Goal: Task Accomplishment & Management: Complete application form

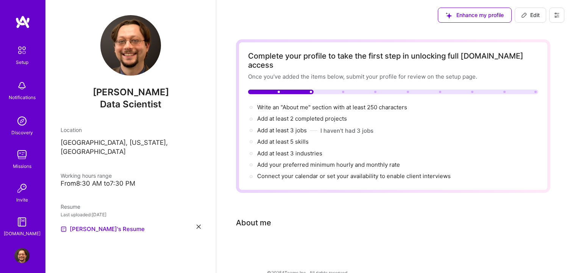
scroll to position [2, 0]
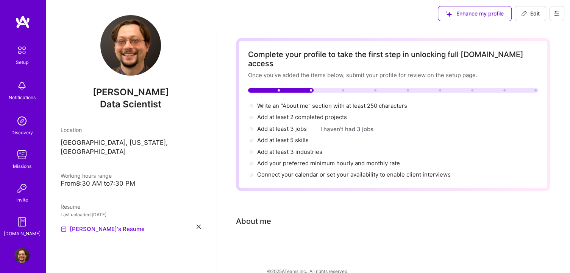
click at [403, 222] on div "Complete your profile to take the first step in unlocking full A.Team access On…" at bounding box center [393, 152] width 314 height 229
click at [245, 216] on div "About me" at bounding box center [253, 221] width 35 height 11
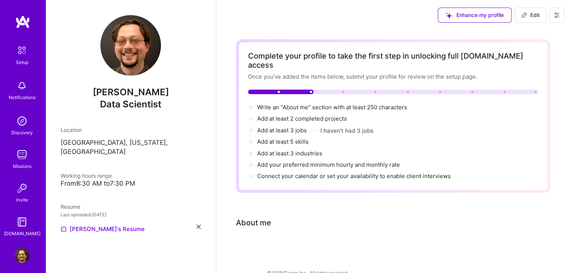
scroll to position [0, 0]
click at [292, 104] on span "Write an "About me" section with at least 250 characters →" at bounding box center [336, 107] width 158 height 7
select select "US"
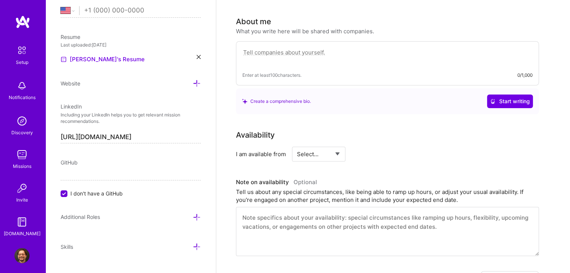
scroll to position [206, 0]
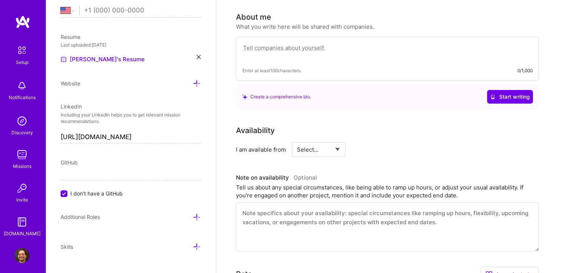
click at [276, 43] on textarea at bounding box center [387, 51] width 290 height 17
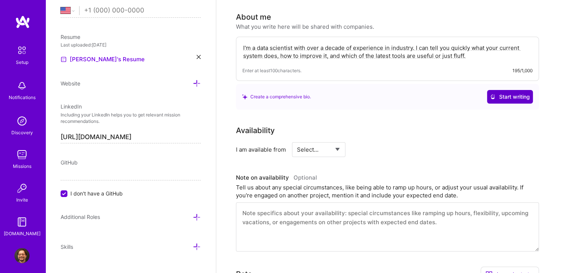
click at [499, 93] on span "Start writing" at bounding box center [510, 97] width 40 height 8
click at [471, 47] on textarea "I'm a data scientist with over a decade of experience in industry. I can tell y…" at bounding box center [387, 51] width 290 height 17
drag, startPoint x: 473, startPoint y: 46, endPoint x: 199, endPoint y: 25, distance: 274.6
click at [199, 25] on div "Edit photo David Lepzelter Data Scientist Years Experience Location This is the…" at bounding box center [307, 160] width 524 height 733
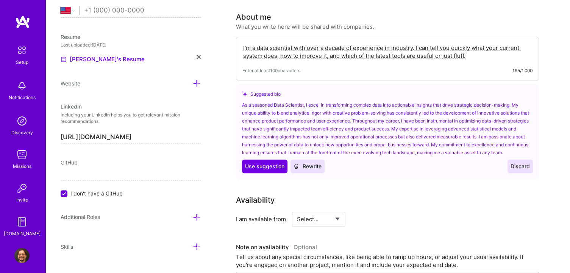
click at [520, 163] on span "Discard" at bounding box center [519, 167] width 19 height 8
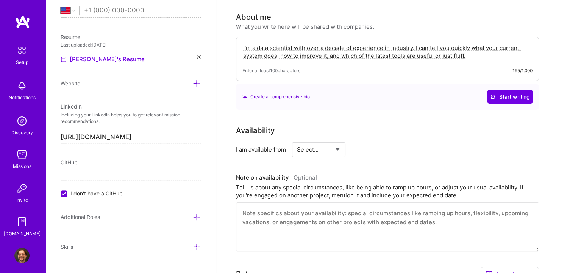
click at [484, 46] on textarea "I'm a data scientist with over a decade of experience in industry. I can tell y…" at bounding box center [387, 51] width 290 height 17
click at [338, 44] on textarea "I'm a data scientist with over a decade of experience in industry. I can tell y…" at bounding box center [387, 51] width 290 height 17
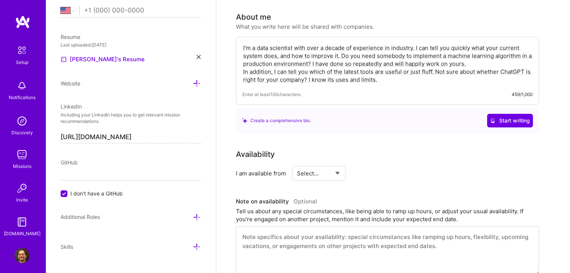
type textarea "I'm a data scientist with over a decade of experience in industry. I can tell y…"
click at [331, 168] on select "Select... Right Now Future Date Not Available" at bounding box center [319, 173] width 44 height 19
select select "Right Now"
click at [297, 164] on select "Select... Right Now Future Date Not Available" at bounding box center [319, 173] width 44 height 19
click at [454, 170] on div "Availability I am available from Select... Right Now Future Date Not Available …" at bounding box center [393, 212] width 314 height 127
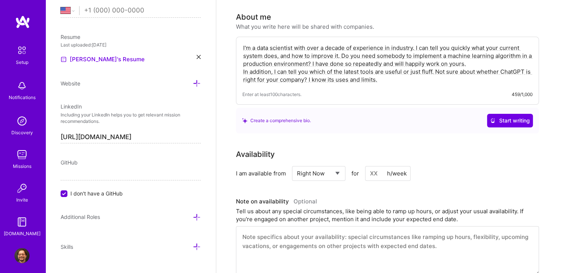
click at [372, 166] on input at bounding box center [387, 173] width 45 height 15
type input "10"
click at [470, 182] on div "Availability I am available from Select... Right Now Future Date Not Available …" at bounding box center [393, 212] width 314 height 127
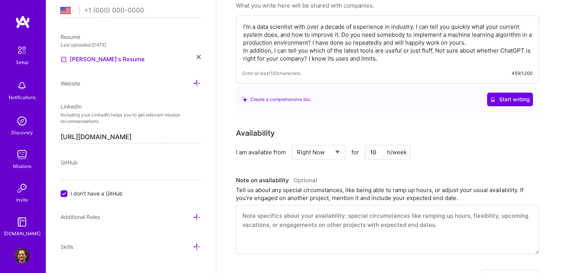
scroll to position [244, 0]
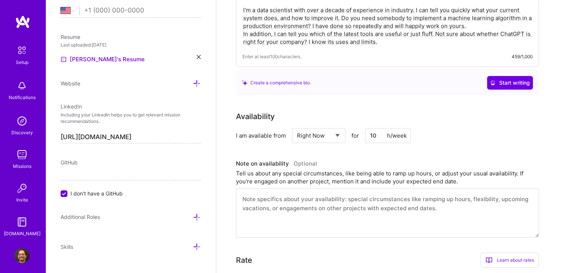
click at [445, 200] on textarea at bounding box center [387, 213] width 303 height 49
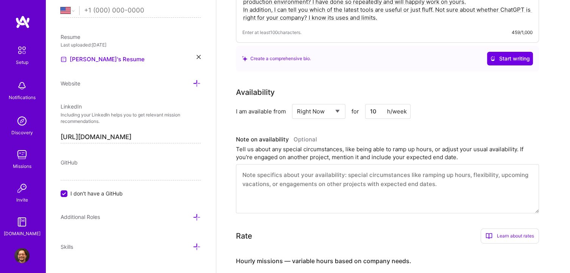
scroll to position [282, 0]
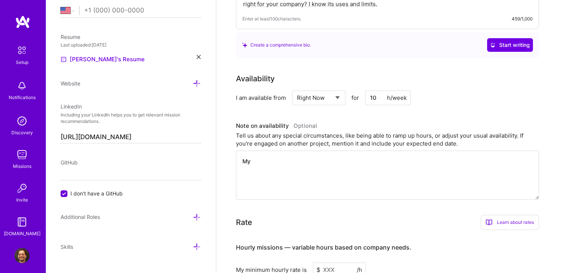
type textarea "M"
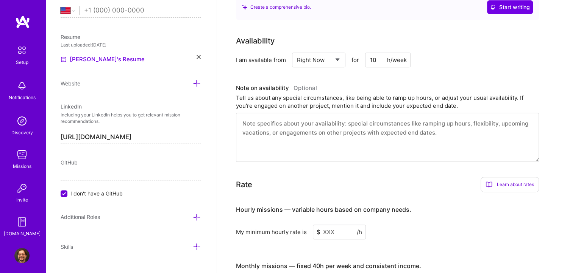
scroll to position [357, 0]
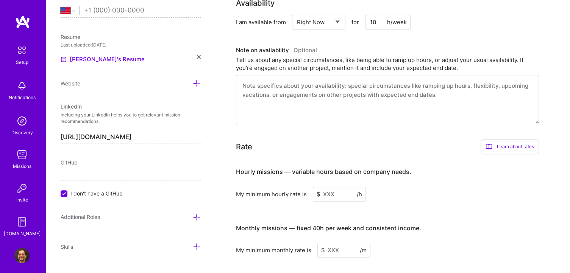
click at [338, 187] on input at bounding box center [339, 194] width 53 height 15
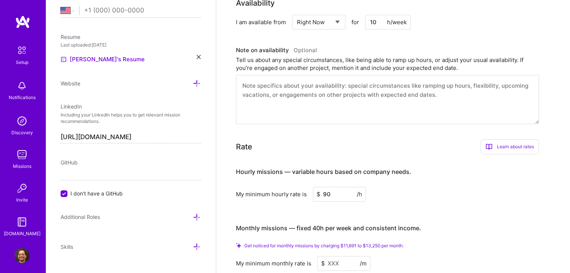
type input "90"
click at [435, 191] on div "Hourly missions — variable hours based on company needs. My minimum hourly rate…" at bounding box center [387, 216] width 303 height 111
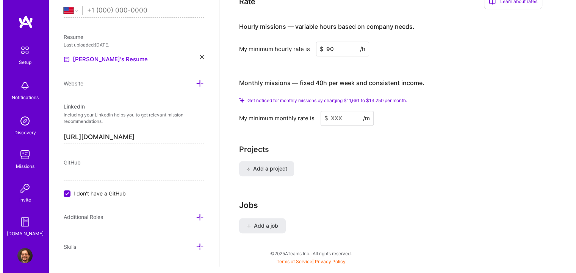
scroll to position [505, 0]
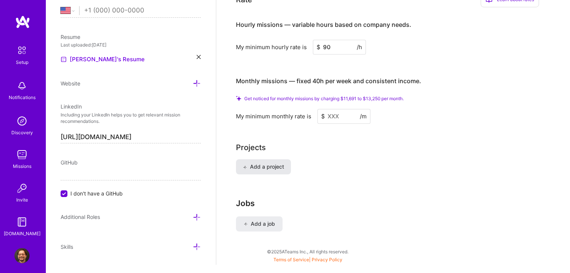
click at [273, 163] on span "Add a project" at bounding box center [263, 167] width 41 height 8
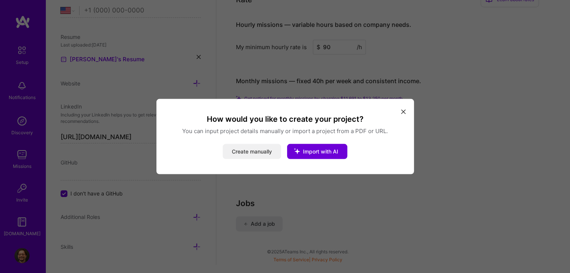
click at [259, 153] on button "Create manually" at bounding box center [252, 151] width 58 height 15
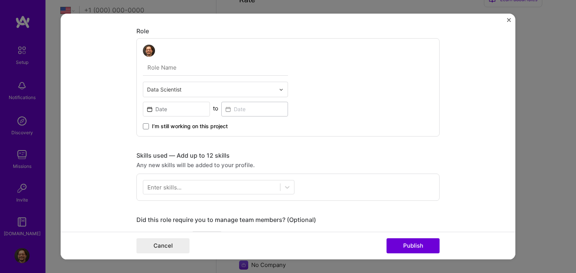
scroll to position [0, 0]
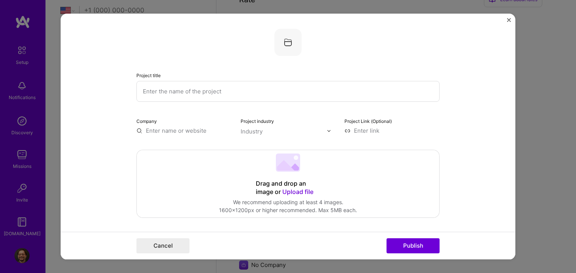
click at [185, 94] on input "text" at bounding box center [287, 91] width 303 height 21
type input "Audience Creation"
click at [176, 128] on input "text" at bounding box center [183, 131] width 95 height 8
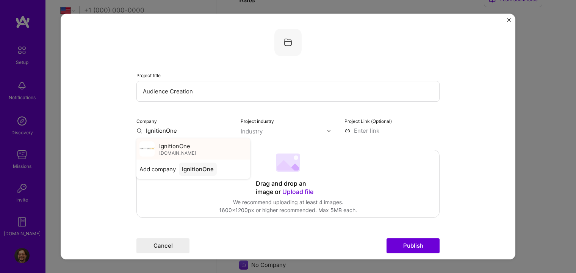
type input "IgnitionOne"
click at [192, 148] on div "IgnitionOne ignitionone.com" at bounding box center [193, 149] width 114 height 21
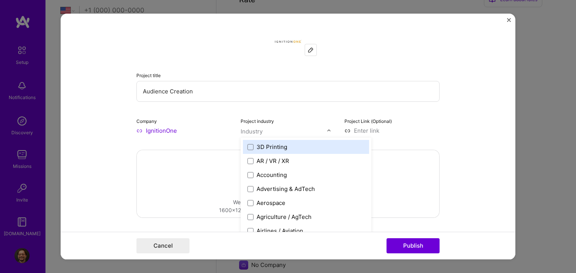
click at [326, 129] on img at bounding box center [328, 131] width 5 height 5
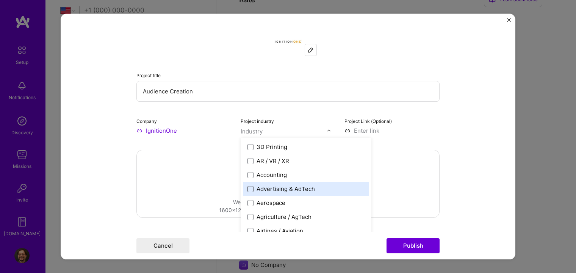
click at [247, 188] on span at bounding box center [250, 189] width 6 height 6
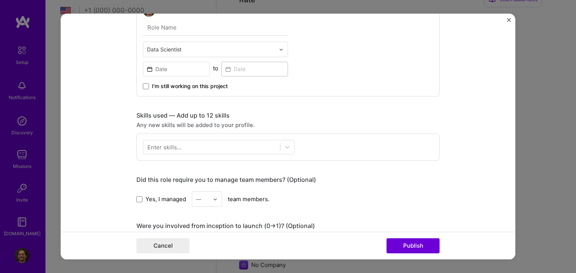
scroll to position [265, 0]
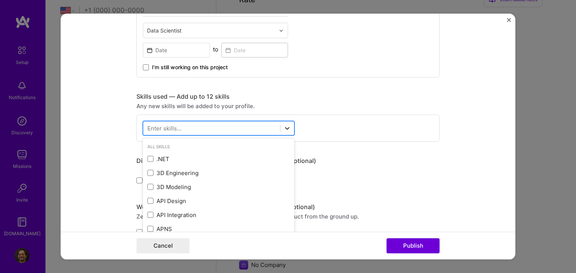
click at [284, 125] on icon at bounding box center [287, 129] width 8 height 8
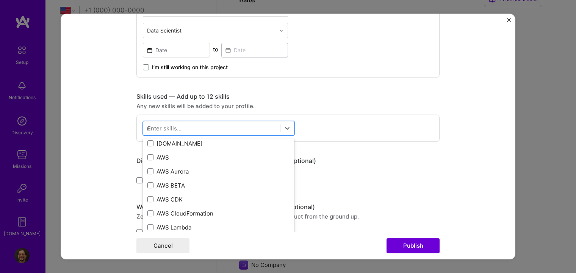
scroll to position [0, 0]
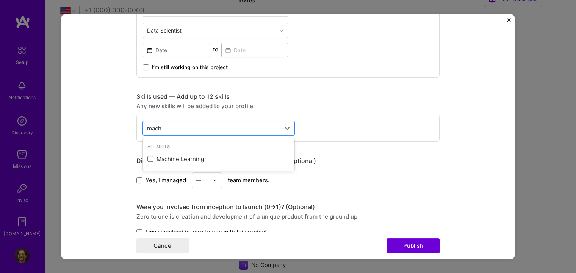
click at [153, 146] on div "All Skills" at bounding box center [218, 147] width 151 height 8
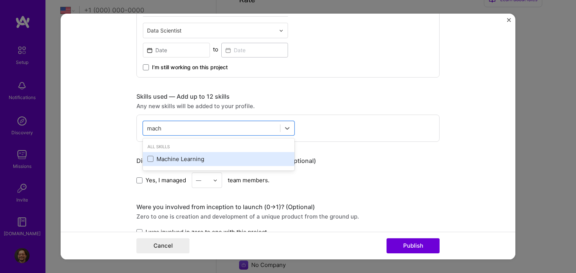
click at [150, 157] on div "Machine Learning" at bounding box center [218, 159] width 142 height 8
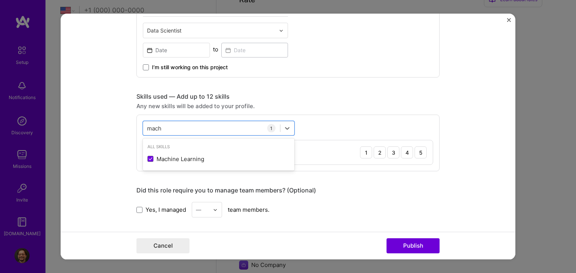
click at [295, 129] on div "option Machine Learning, selected. option Machine Learning selected, 0 of 2. 1 …" at bounding box center [287, 143] width 303 height 57
click at [240, 130] on div "mach mach" at bounding box center [211, 128] width 137 height 12
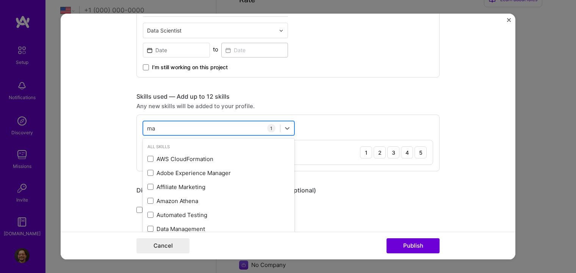
type input "m"
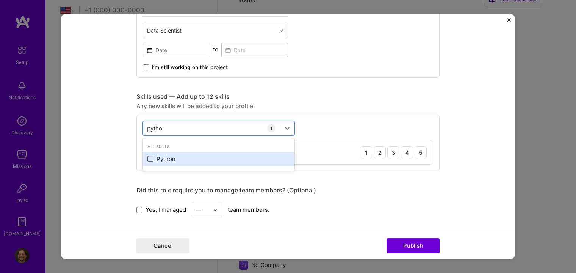
click at [150, 158] on span at bounding box center [150, 159] width 6 height 6
click at [0, 0] on input "checkbox" at bounding box center [0, 0] width 0 height 0
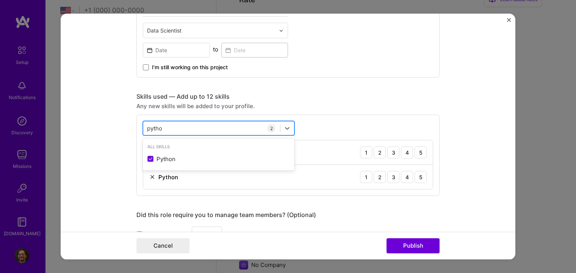
click at [234, 126] on div "pytho pytho" at bounding box center [211, 128] width 137 height 12
drag, startPoint x: 234, startPoint y: 126, endPoint x: 228, endPoint y: 124, distance: 5.5
click at [229, 124] on div "pytho pytho" at bounding box center [211, 128] width 137 height 12
type input "p"
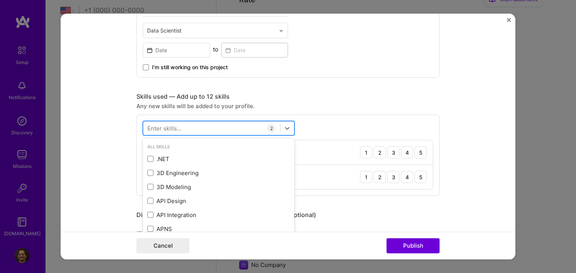
type input "r"
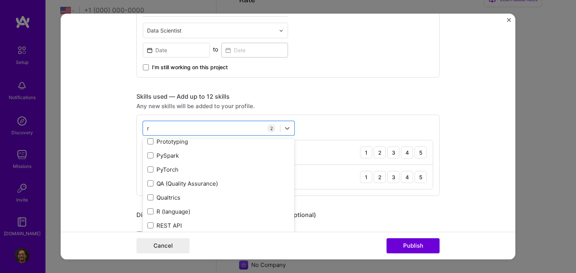
scroll to position [1666, 0]
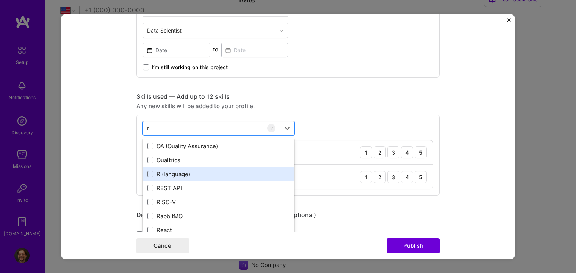
click at [190, 170] on div "R (language)" at bounding box center [218, 174] width 142 height 8
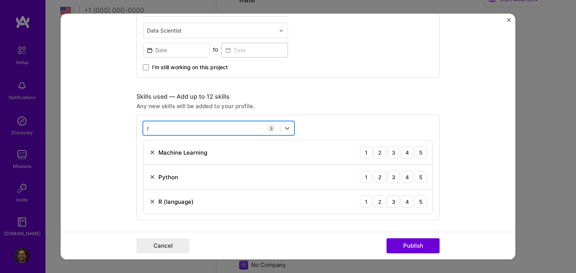
click at [231, 126] on div "r r" at bounding box center [211, 128] width 137 height 12
type input "n"
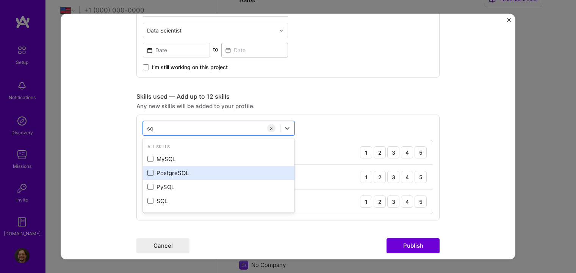
click at [147, 174] on span at bounding box center [150, 173] width 6 height 6
click at [0, 0] on input "checkbox" at bounding box center [0, 0] width 0 height 0
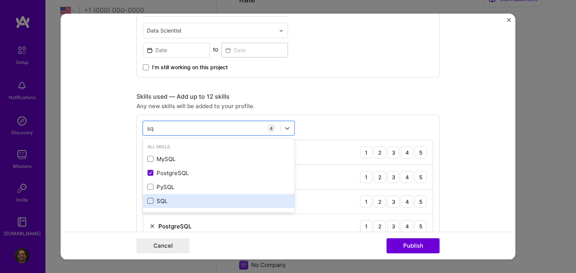
click at [147, 202] on span at bounding box center [150, 201] width 6 height 6
click at [0, 0] on input "checkbox" at bounding box center [0, 0] width 0 height 0
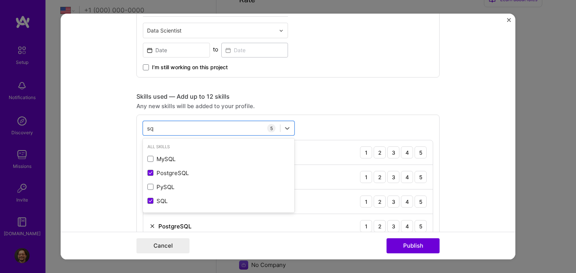
click at [109, 159] on form "Project title Audience Creation Company IgnitionOne Project industry Industry 1…" at bounding box center [288, 137] width 454 height 246
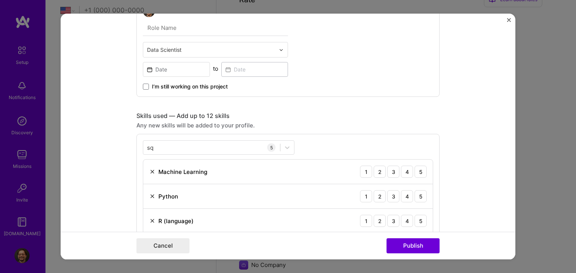
scroll to position [227, 0]
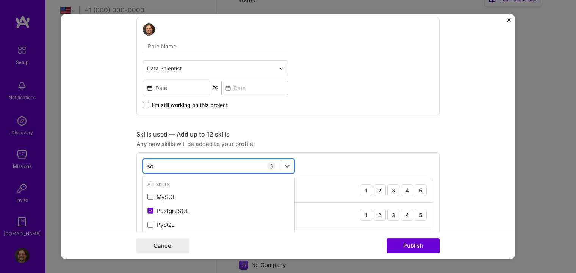
click at [199, 167] on div "sq sq" at bounding box center [211, 166] width 137 height 12
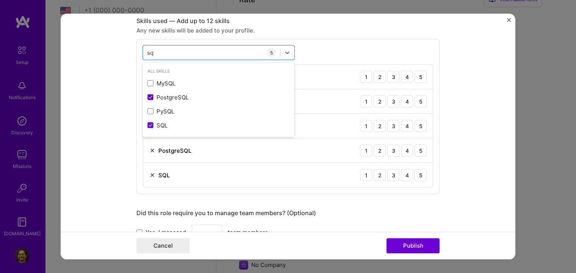
scroll to position [265, 0]
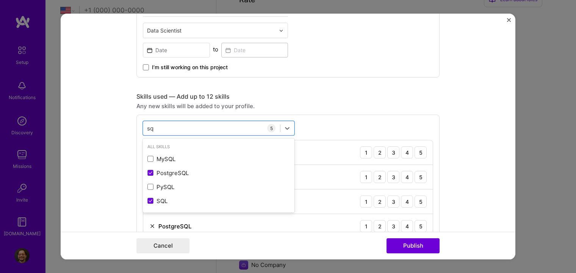
type input "s"
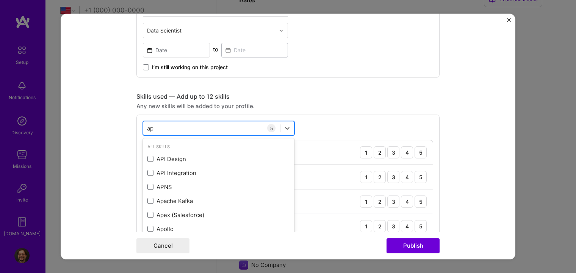
type input "a"
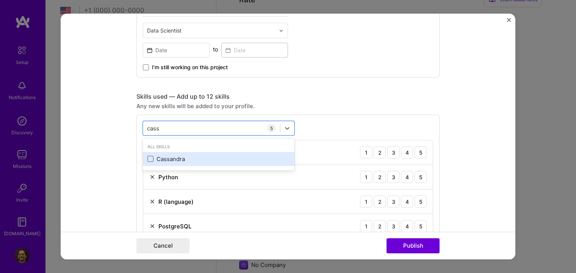
click at [150, 158] on span at bounding box center [150, 159] width 6 height 6
click at [0, 0] on input "checkbox" at bounding box center [0, 0] width 0 height 0
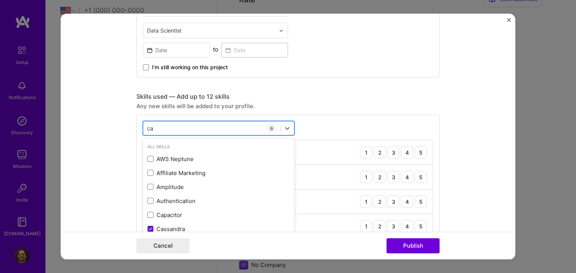
type input "c"
click at [328, 131] on div "option Cassandra, selected. option Cassandra selected, 0 of 2. 378 results avai…" at bounding box center [287, 205] width 303 height 180
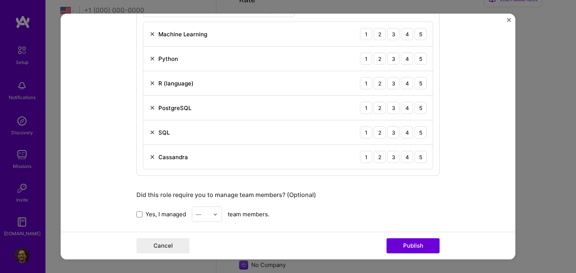
scroll to position [417, 0]
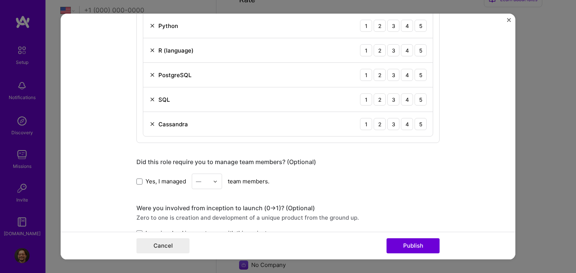
click at [155, 180] on span "Yes, I managed" at bounding box center [165, 182] width 41 height 8
click at [0, 0] on input "Yes, I managed" at bounding box center [0, 0] width 0 height 0
click at [214, 179] on img at bounding box center [215, 181] width 5 height 5
click at [200, 205] on div "1" at bounding box center [207, 202] width 26 height 14
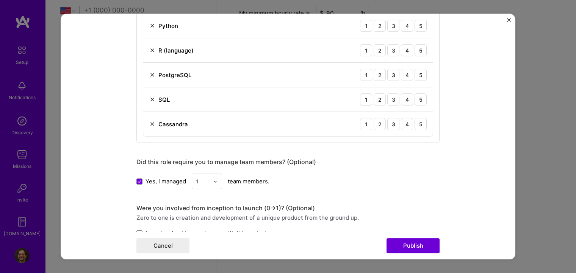
click at [385, 165] on div "Did this role require you to manage team members? (Optional) Yes, I managed 1 t…" at bounding box center [287, 173] width 303 height 31
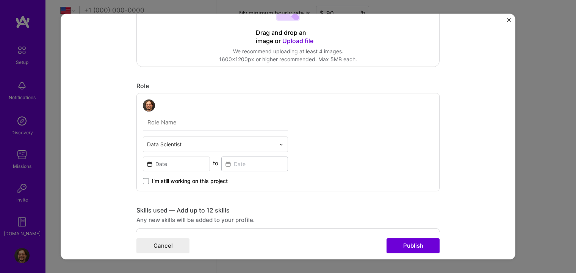
scroll to position [151, 0]
click at [171, 123] on input "text" at bounding box center [215, 122] width 145 height 16
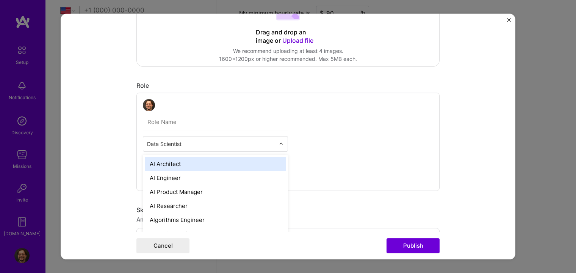
click at [177, 145] on input "text" at bounding box center [211, 144] width 128 height 8
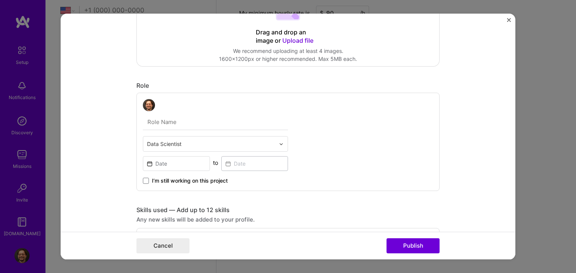
click at [177, 119] on input "text" at bounding box center [215, 122] width 145 height 16
type input "Data Scientist"
click at [161, 164] on input at bounding box center [176, 163] width 67 height 15
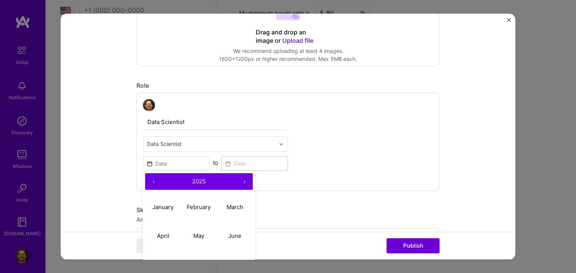
click at [148, 183] on button "‹" at bounding box center [153, 181] width 17 height 17
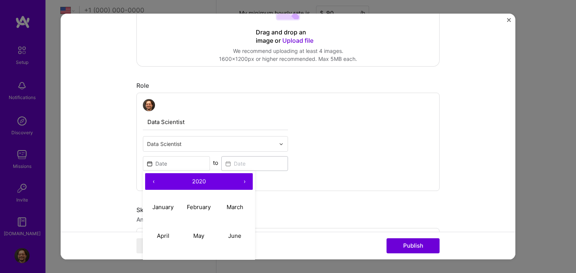
click at [148, 183] on button "‹" at bounding box center [153, 181] width 17 height 17
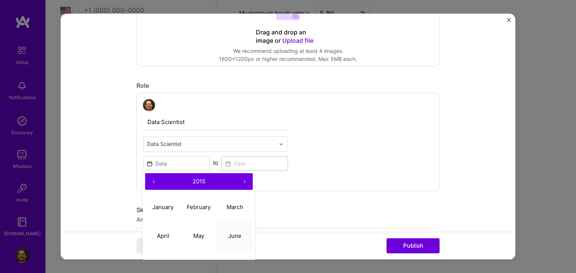
click at [229, 231] on button "June" at bounding box center [235, 236] width 36 height 29
type input "Jun, 2015"
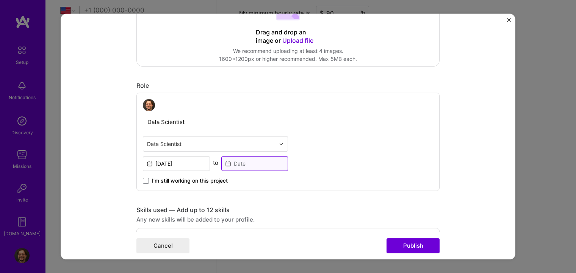
click at [240, 158] on input at bounding box center [254, 163] width 67 height 15
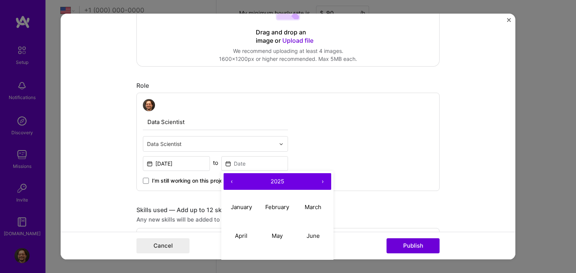
click at [230, 181] on button "‹" at bounding box center [231, 181] width 17 height 17
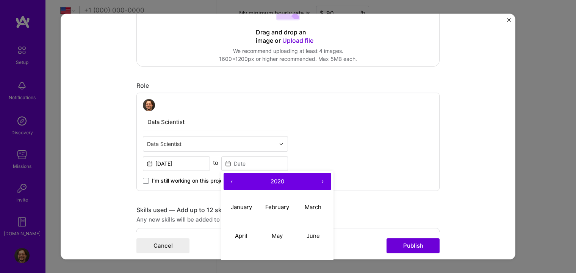
click at [230, 181] on button "‹" at bounding box center [231, 181] width 17 height 17
click at [274, 208] on abbr "February" at bounding box center [277, 207] width 24 height 7
type input "Feb, 2017"
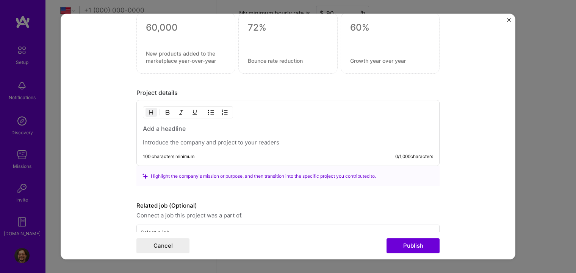
scroll to position [699, 0]
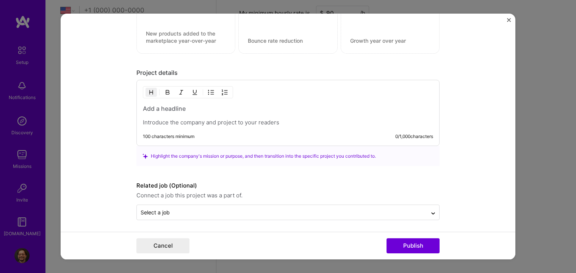
click at [162, 108] on h3 at bounding box center [288, 109] width 290 height 8
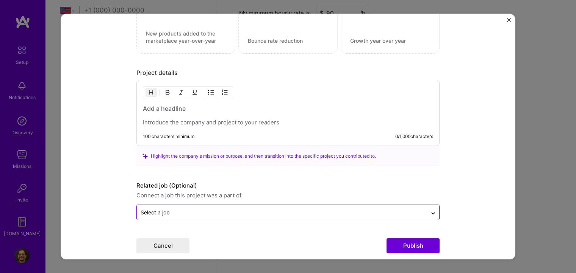
click at [147, 209] on div "Select a job" at bounding box center [154, 213] width 29 height 8
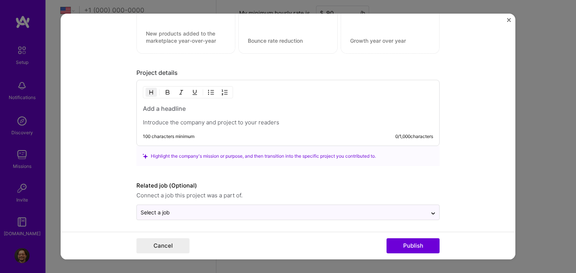
drag, startPoint x: 139, startPoint y: 214, endPoint x: 128, endPoint y: 212, distance: 11.8
click at [140, 214] on div "Select a job" at bounding box center [154, 213] width 29 height 8
click at [146, 114] on div at bounding box center [288, 116] width 290 height 22
click at [148, 109] on h3 at bounding box center [288, 109] width 290 height 8
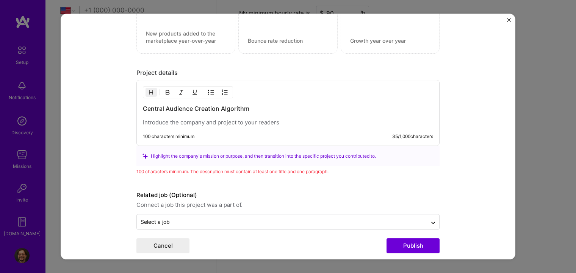
click at [143, 123] on p at bounding box center [288, 123] width 290 height 8
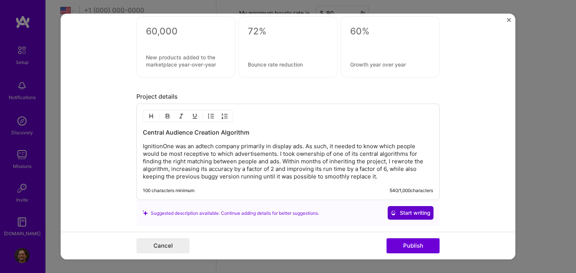
scroll to position [735, 0]
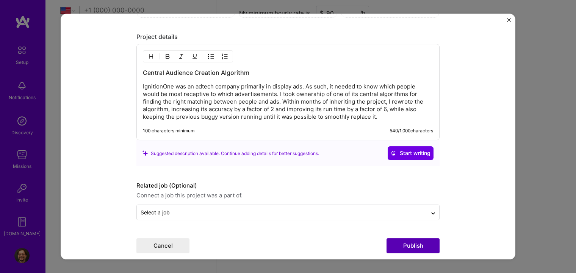
click at [407, 250] on button "Publish" at bounding box center [412, 246] width 53 height 15
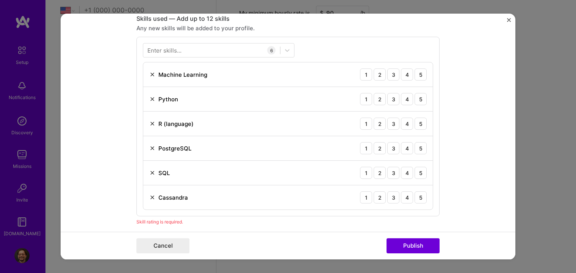
scroll to position [343, 0]
click at [387, 198] on div "3" at bounding box center [393, 197] width 12 height 12
click at [420, 172] on div "5" at bounding box center [420, 173] width 12 height 12
click at [417, 140] on div "PostgreSQL 1 2 3 4 5" at bounding box center [287, 148] width 289 height 25
click at [418, 147] on div "5" at bounding box center [420, 148] width 12 height 12
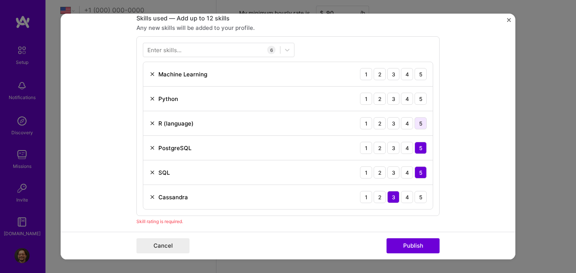
click at [418, 122] on div "5" at bounding box center [420, 123] width 12 height 12
click at [418, 90] on div "Python 1 2 3 4 5" at bounding box center [287, 99] width 289 height 25
click at [419, 94] on div "5" at bounding box center [420, 99] width 12 height 12
click at [417, 73] on div "5" at bounding box center [420, 74] width 12 height 12
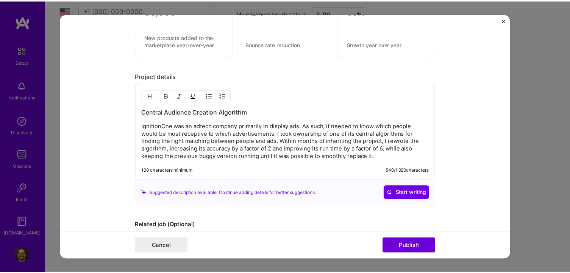
scroll to position [735, 0]
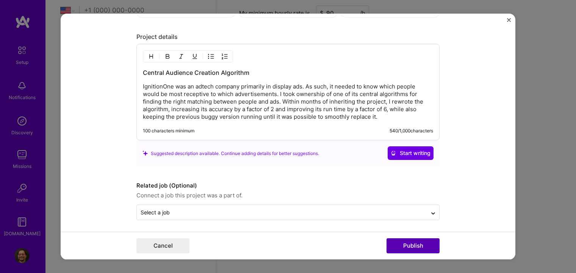
click at [418, 248] on button "Publish" at bounding box center [412, 246] width 53 height 15
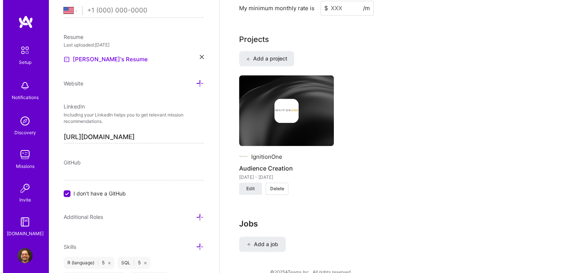
scroll to position [602, 0]
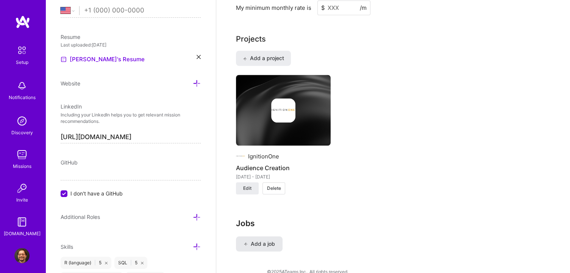
click at [255, 240] on span "Add a job" at bounding box center [258, 244] width 31 height 8
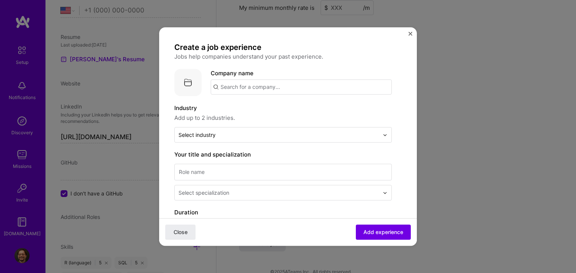
click at [242, 86] on input "text" at bounding box center [301, 87] width 181 height 15
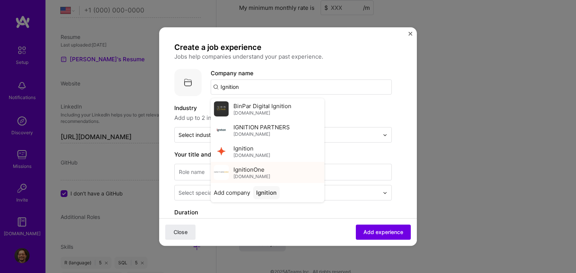
click at [245, 167] on span "IgnitionOne" at bounding box center [248, 170] width 31 height 8
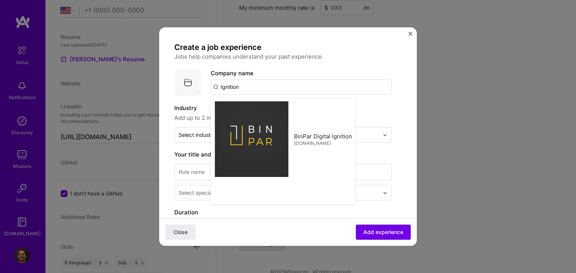
type input "IgnitionOne"
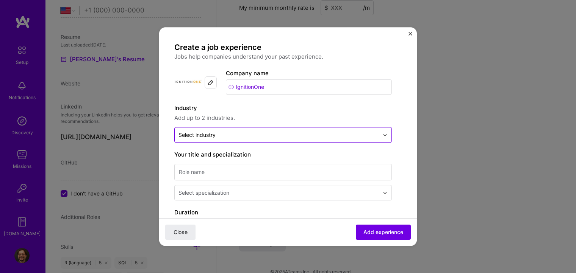
click at [255, 130] on div at bounding box center [278, 134] width 200 height 9
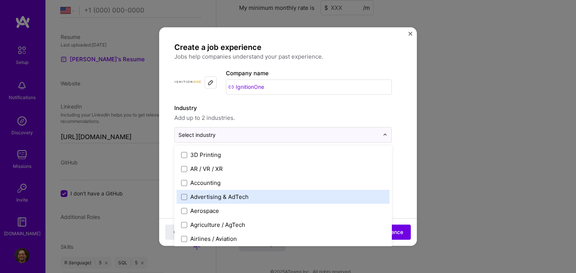
click at [220, 197] on div "Advertising & AdTech" at bounding box center [219, 197] width 58 height 8
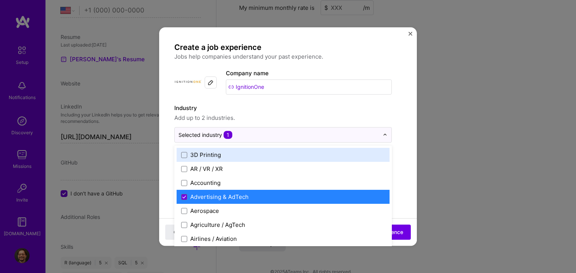
drag, startPoint x: 261, startPoint y: 89, endPoint x: 269, endPoint y: 104, distance: 16.6
click at [264, 95] on div "Company name IgnitionOne" at bounding box center [309, 82] width 166 height 27
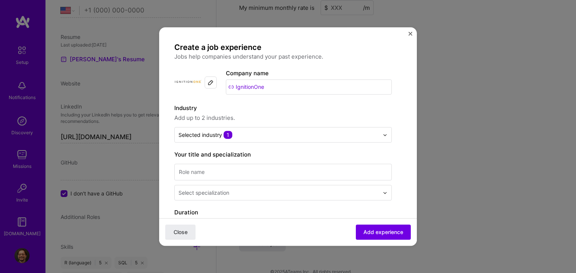
click at [270, 89] on input "IgnitionOne" at bounding box center [309, 87] width 166 height 15
click at [244, 175] on input at bounding box center [282, 172] width 217 height 17
type input "Data Scientist"
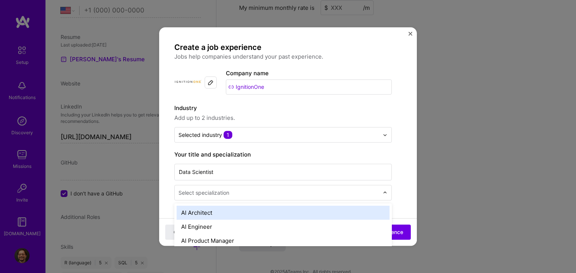
click at [224, 191] on div "Select specialization" at bounding box center [203, 193] width 51 height 8
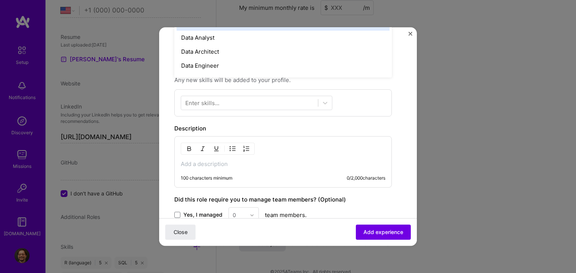
scroll to position [133, 0]
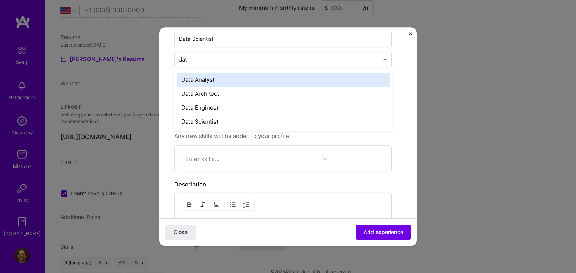
type input "data"
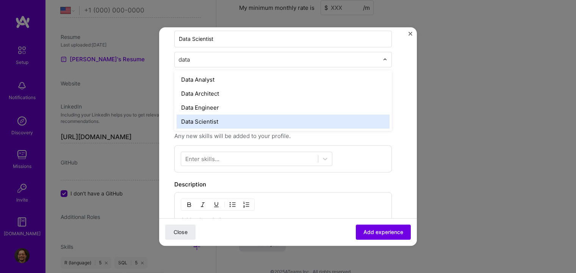
click at [211, 125] on div "Data Scientist" at bounding box center [282, 122] width 213 height 14
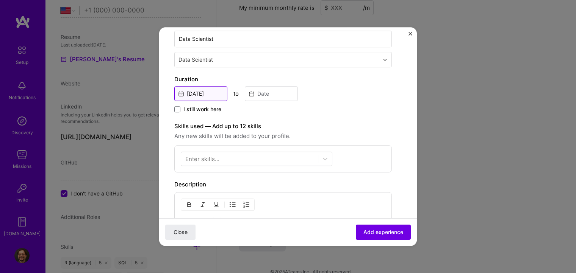
click at [214, 93] on input "Oct, 2025" at bounding box center [200, 93] width 53 height 15
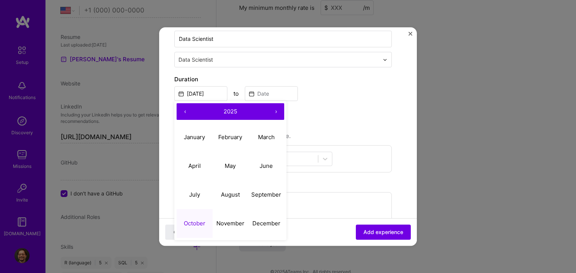
click at [184, 109] on button "‹" at bounding box center [184, 111] width 17 height 17
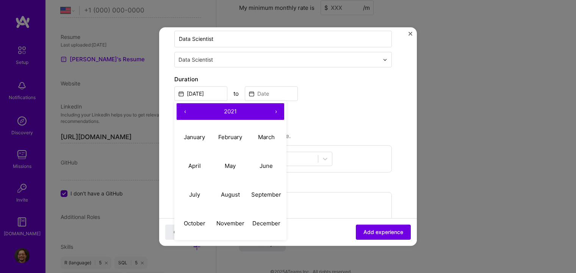
click at [184, 109] on button "‹" at bounding box center [184, 111] width 17 height 17
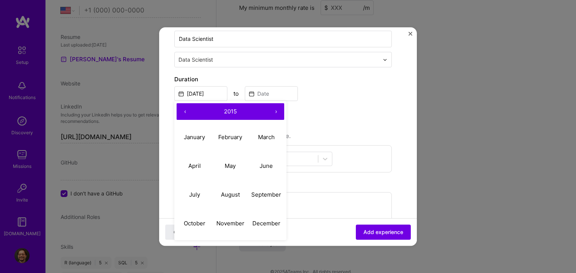
click at [184, 109] on button "‹" at bounding box center [184, 111] width 17 height 17
click at [274, 109] on button "›" at bounding box center [275, 111] width 17 height 17
click at [238, 137] on abbr "February" at bounding box center [230, 137] width 24 height 7
type input "Feb, 2015"
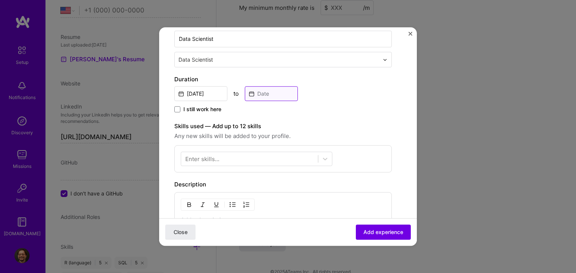
click at [260, 96] on input at bounding box center [271, 93] width 53 height 15
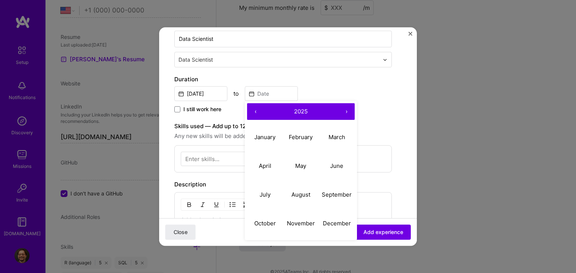
click at [255, 111] on button "‹" at bounding box center [255, 111] width 17 height 17
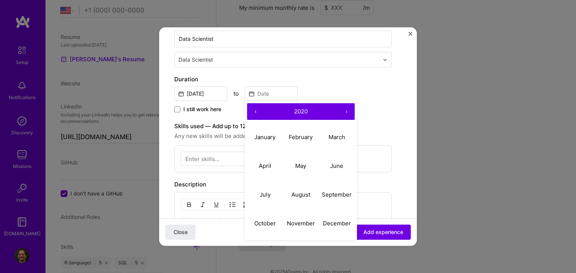
click at [255, 111] on button "‹" at bounding box center [255, 111] width 17 height 17
click at [304, 134] on abbr "February" at bounding box center [301, 137] width 24 height 7
type input "Feb, 2017"
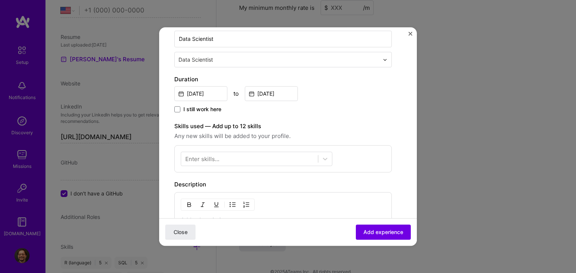
click at [349, 145] on div "Enter skills..." at bounding box center [282, 158] width 217 height 27
click at [320, 159] on div at bounding box center [325, 159] width 14 height 14
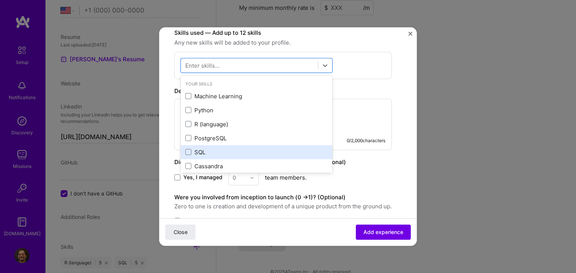
scroll to position [247, 0]
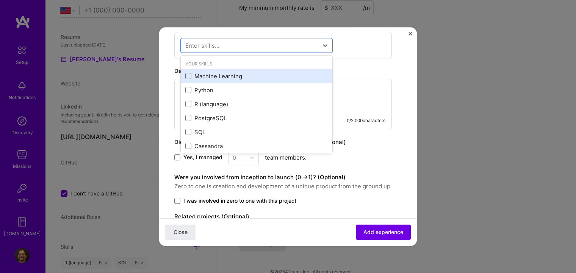
click at [212, 76] on div "Machine Learning" at bounding box center [256, 76] width 142 height 8
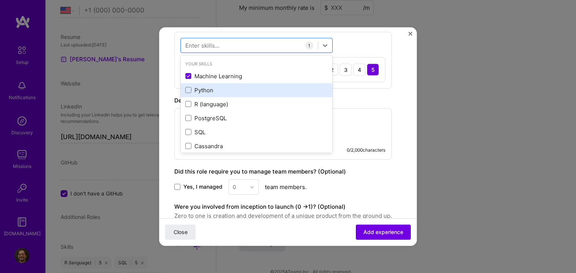
click at [200, 90] on div "Python" at bounding box center [256, 90] width 142 height 8
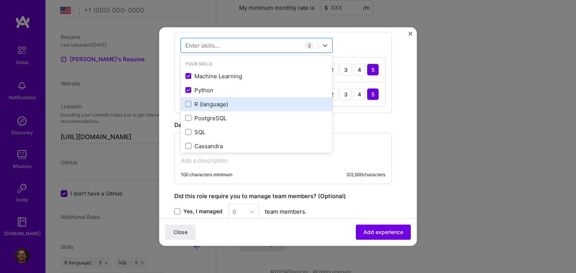
click at [196, 101] on div "R (language)" at bounding box center [256, 104] width 142 height 8
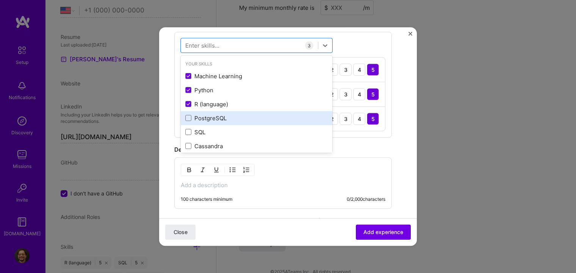
click at [197, 120] on div "PostgreSQL" at bounding box center [256, 118] width 142 height 8
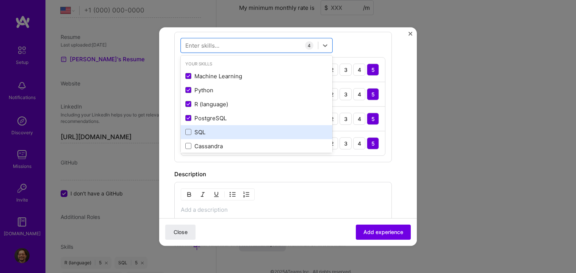
click at [194, 132] on div "SQL" at bounding box center [256, 132] width 142 height 8
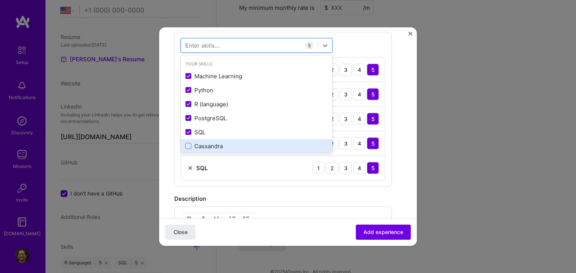
click at [197, 143] on div "Cassandra" at bounding box center [256, 146] width 142 height 8
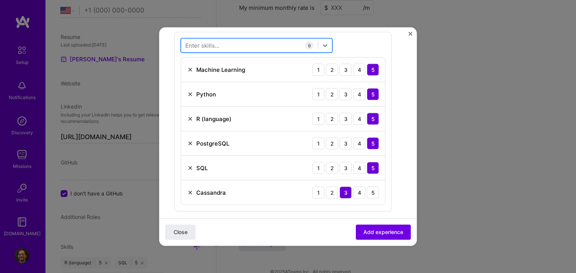
click at [266, 44] on div at bounding box center [249, 45] width 137 height 12
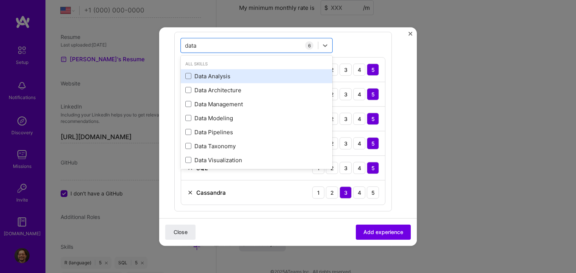
click at [221, 75] on div "Data Analysis" at bounding box center [256, 76] width 142 height 8
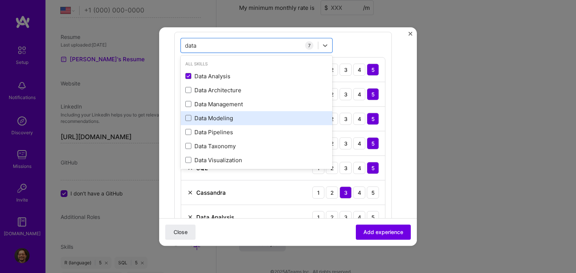
click at [206, 119] on div "Data Modeling" at bounding box center [256, 118] width 142 height 8
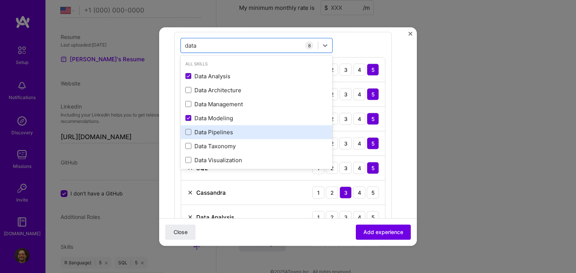
click at [208, 131] on div "Data Pipelines" at bounding box center [256, 132] width 142 height 8
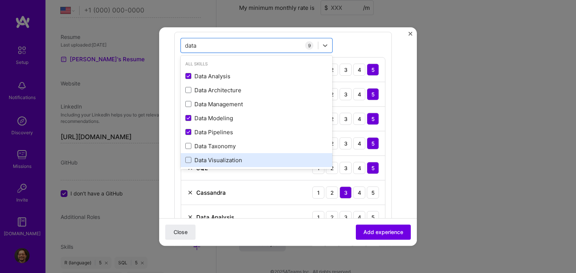
click at [208, 159] on div "Data Visualization" at bounding box center [256, 160] width 142 height 8
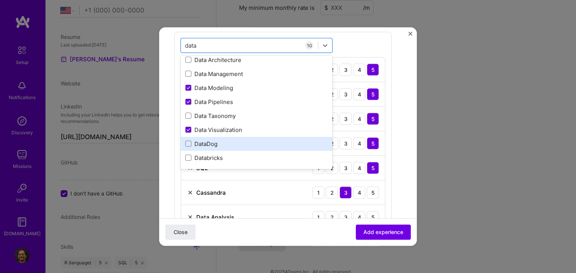
scroll to position [0, 0]
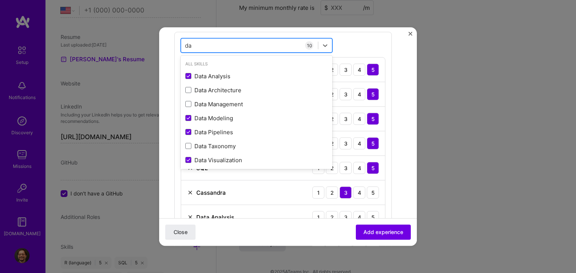
type input "d"
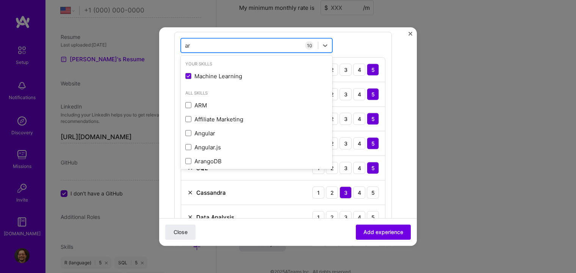
type input "a"
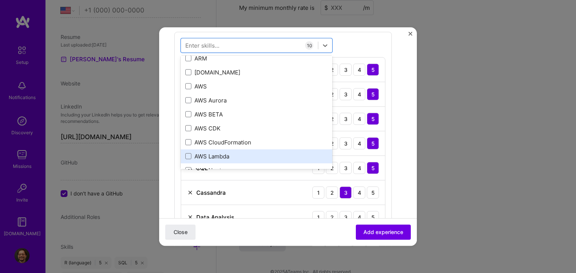
scroll to position [151, 0]
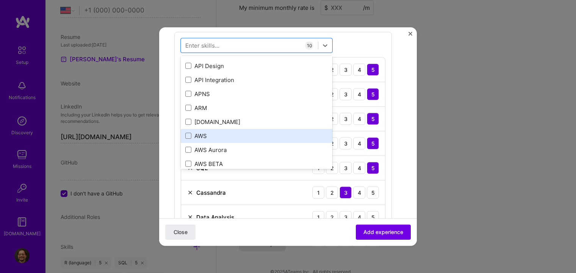
click at [203, 136] on div "AWS" at bounding box center [256, 136] width 142 height 8
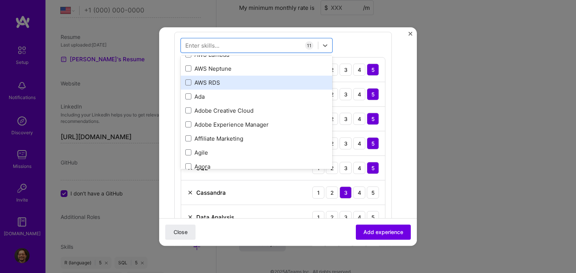
scroll to position [265, 0]
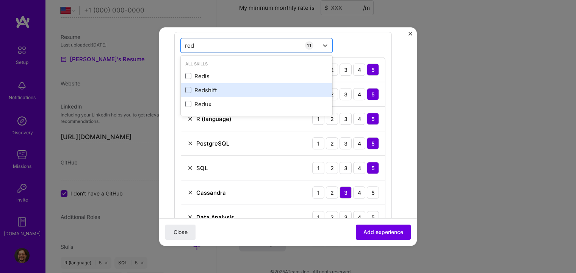
click at [209, 92] on div "Redshift" at bounding box center [256, 90] width 142 height 8
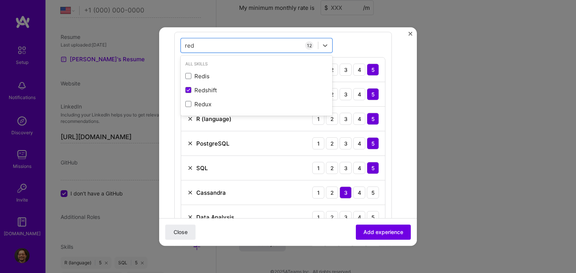
type input "red"
click at [325, 35] on div "option Redshift, selected. option Redis focused, 0 of 2. 3 results available fo…" at bounding box center [282, 196] width 217 height 328
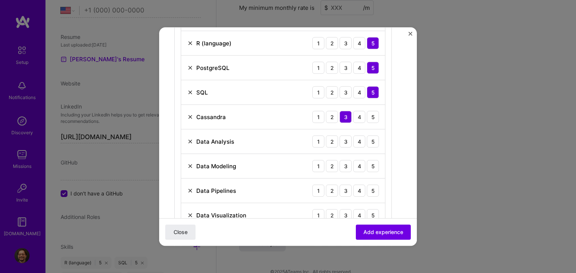
scroll to position [360, 0]
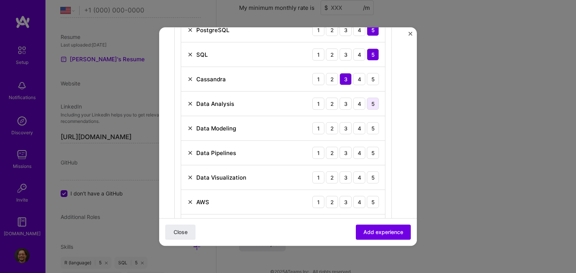
click at [369, 103] on div "5" at bounding box center [373, 104] width 12 height 12
click at [371, 128] on div "5" at bounding box center [373, 128] width 12 height 12
click at [371, 152] on div "5" at bounding box center [373, 153] width 12 height 12
click at [372, 176] on div "5" at bounding box center [373, 178] width 12 height 12
click at [374, 204] on div "5" at bounding box center [373, 202] width 12 height 12
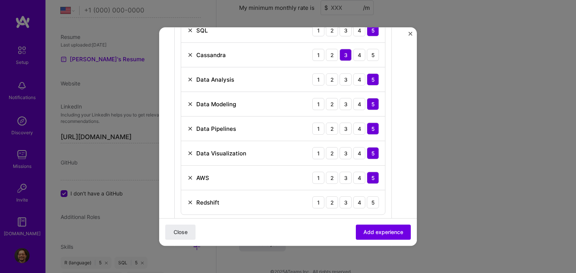
scroll to position [398, 0]
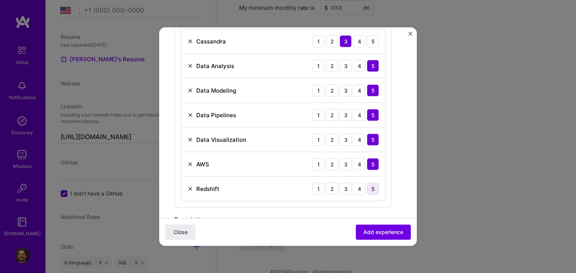
click at [370, 187] on div "5" at bounding box center [373, 189] width 12 height 12
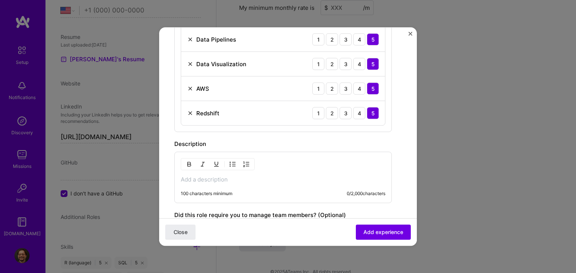
scroll to position [512, 0]
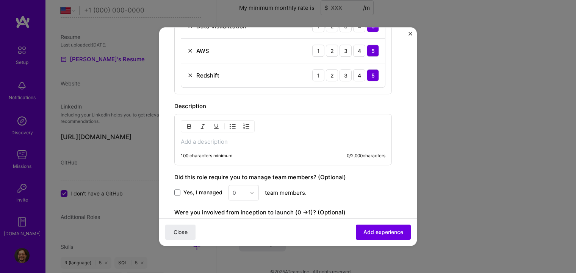
click at [225, 143] on p at bounding box center [283, 142] width 204 height 8
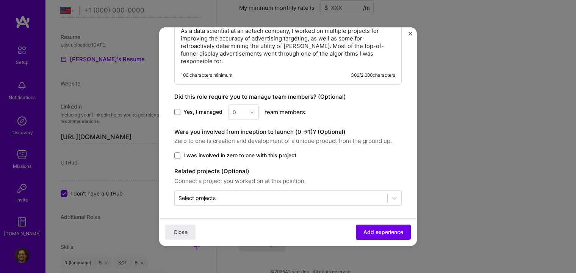
scroll to position [624, 0]
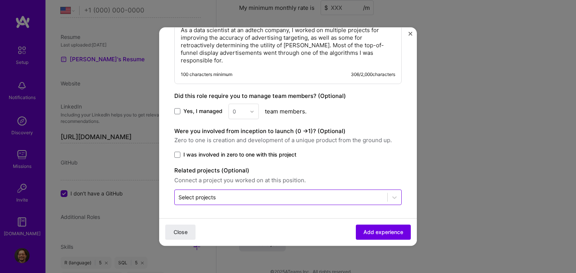
click at [306, 200] on div at bounding box center [280, 197] width 205 height 9
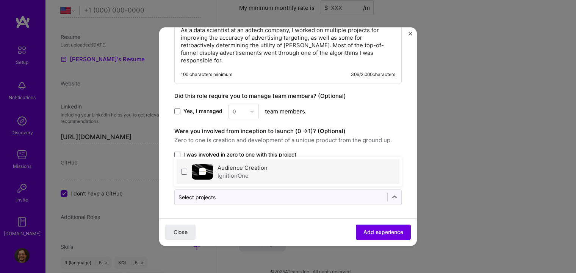
click at [246, 172] on div "IgnitionOne" at bounding box center [242, 176] width 50 height 8
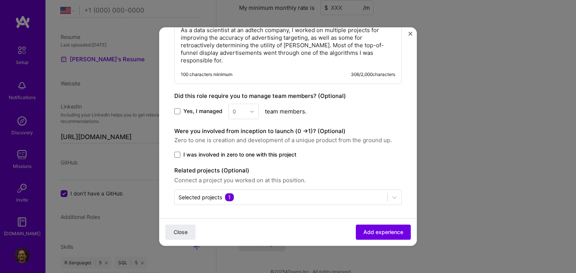
click at [355, 151] on label "I was involved in zero to one with this project" at bounding box center [287, 155] width 227 height 8
click at [0, 0] on input "I was involved in zero to one with this project" at bounding box center [0, 0] width 0 height 0
click at [235, 151] on span "I was involved in zero to one with this project" at bounding box center [239, 155] width 113 height 8
click at [0, 0] on input "I was involved in zero to one with this project" at bounding box center [0, 0] width 0 height 0
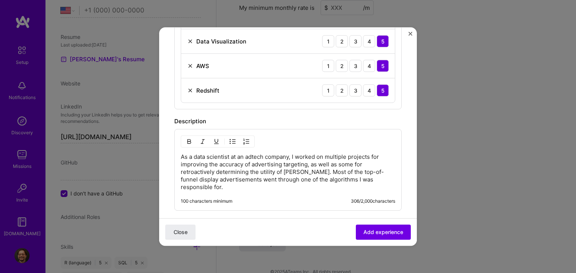
scroll to position [510, 0]
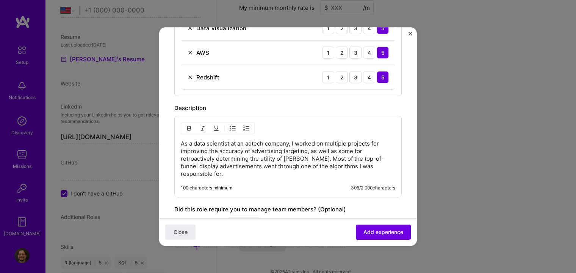
click at [248, 173] on p "As a data scientist at an adtech company, I worked on multiple projects for imp…" at bounding box center [288, 159] width 214 height 38
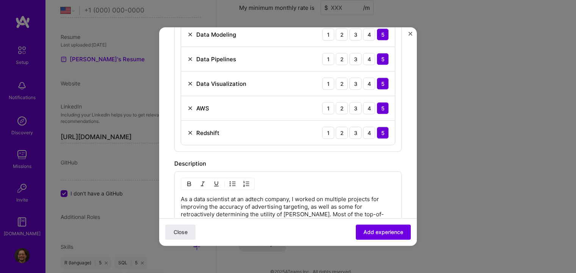
scroll to position [492, 0]
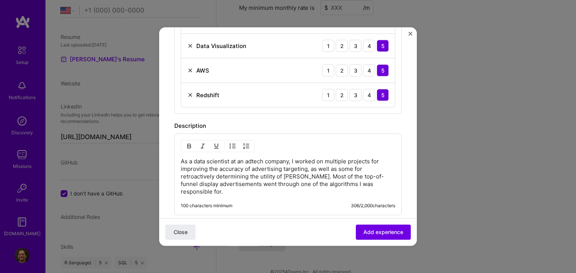
click at [308, 168] on p "As a data scientist at an adtech company, I worked on multiple projects for imp…" at bounding box center [288, 177] width 214 height 38
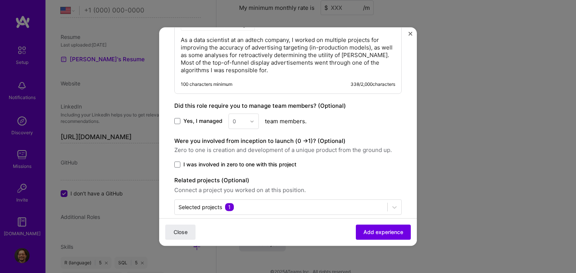
scroll to position [624, 0]
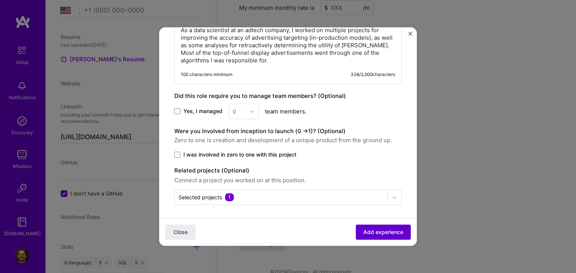
click at [363, 234] on span "Add experience" at bounding box center [383, 233] width 40 height 8
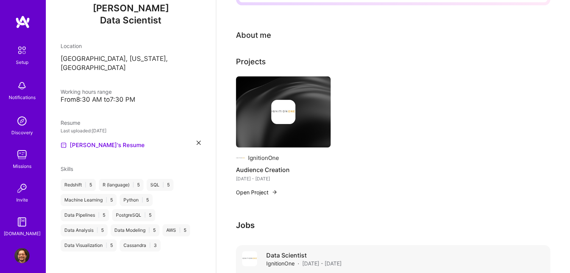
scroll to position [267, 0]
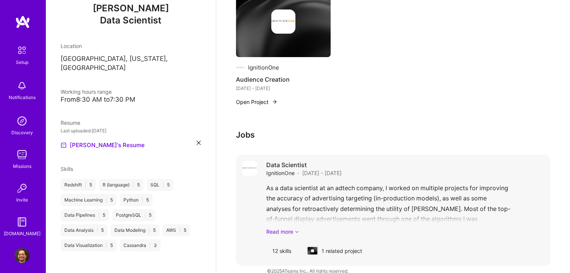
click at [287, 228] on link "Read more" at bounding box center [405, 232] width 278 height 8
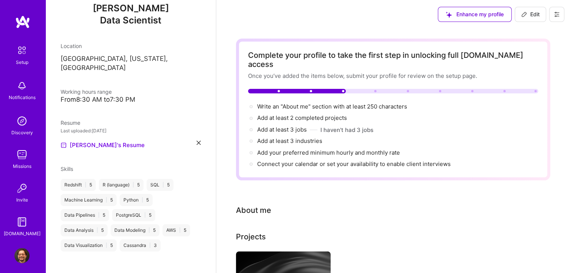
scroll to position [0, 0]
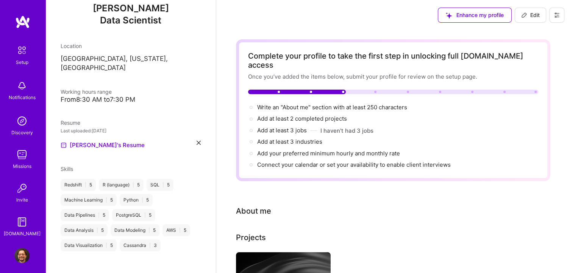
click at [81, 96] on div "From 8:30 AM to 7:30 PM" at bounding box center [131, 100] width 140 height 8
click at [100, 96] on div "From 8:30 AM to 7:30 PM" at bounding box center [131, 100] width 140 height 8
click at [529, 18] on span "Edit" at bounding box center [530, 15] width 19 height 8
select select "US"
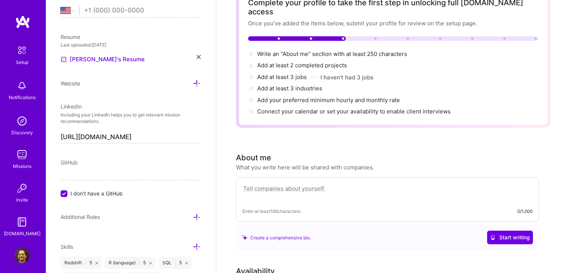
scroll to position [8, 0]
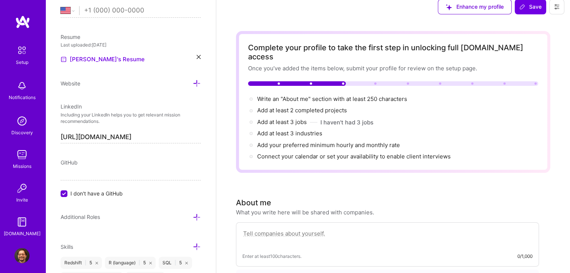
click at [338, 153] on span "Connect your calendar or set your availability to enable client interviews →" at bounding box center [357, 156] width 200 height 7
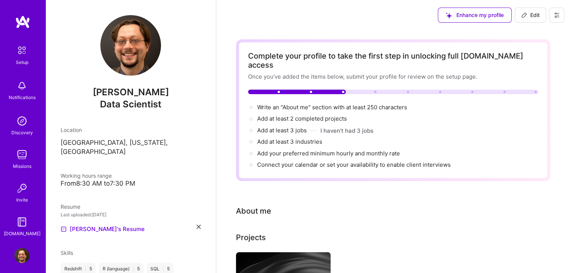
click at [532, 14] on span "Edit" at bounding box center [530, 15] width 19 height 8
select select "US"
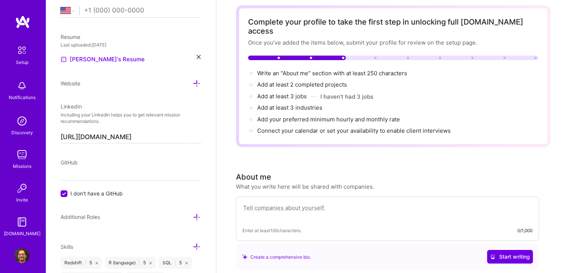
scroll to position [76, 0]
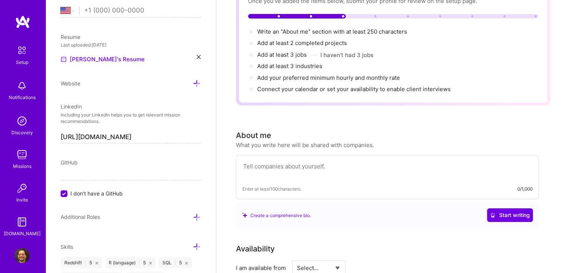
click at [340, 162] on textarea at bounding box center [387, 170] width 290 height 17
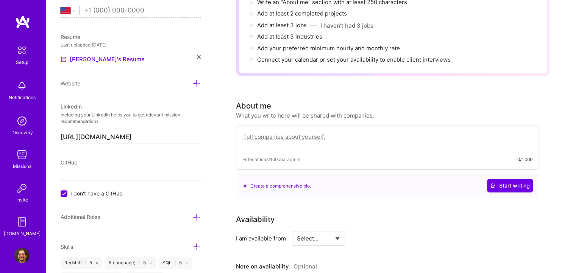
scroll to position [189, 0]
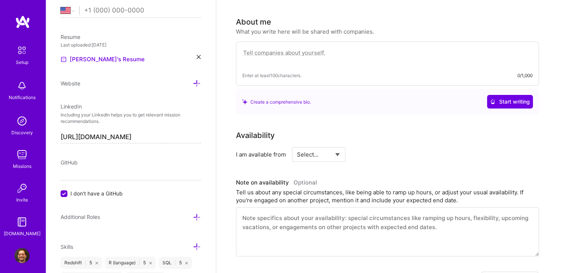
click at [325, 145] on select "Select... Right Now Future Date Not Available" at bounding box center [319, 154] width 44 height 19
select select "Right Now"
click at [297, 145] on select "Select... Right Now Future Date Not Available" at bounding box center [319, 154] width 44 height 19
click at [373, 147] on input at bounding box center [387, 154] width 45 height 15
type input "10"
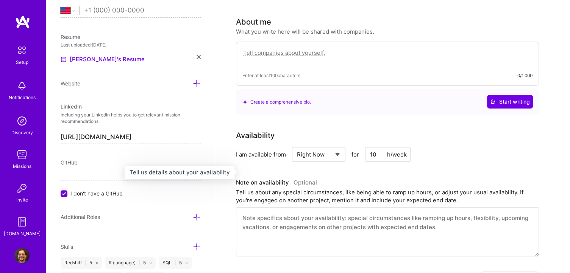
click at [335, 177] on h3 "Note on availability Optional" at bounding box center [387, 182] width 303 height 11
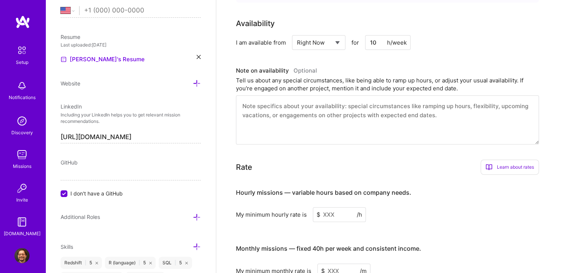
scroll to position [303, 0]
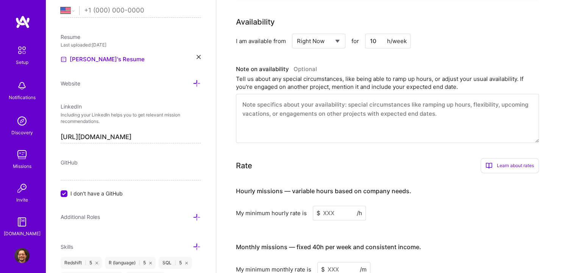
click at [323, 206] on input at bounding box center [339, 213] width 53 height 15
type input "90"
click at [459, 208] on div "My minimum hourly rate is $ 90 /h" at bounding box center [387, 213] width 303 height 15
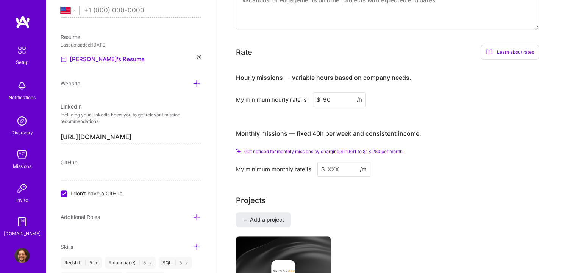
scroll to position [0, 0]
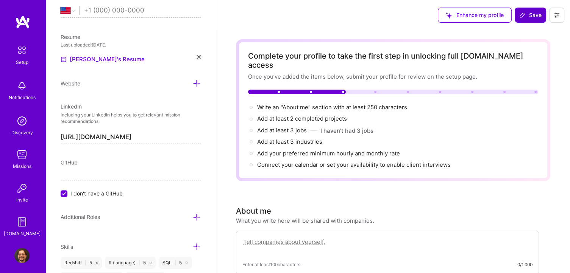
click at [527, 17] on span "Save" at bounding box center [530, 15] width 22 height 8
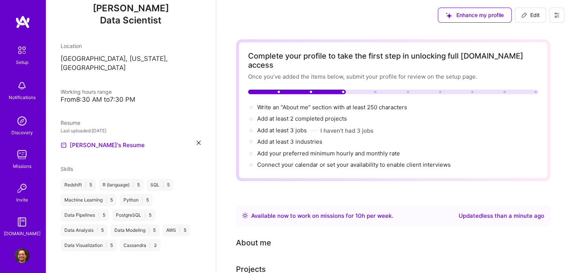
click at [520, 11] on button "Edit" at bounding box center [530, 15] width 31 height 15
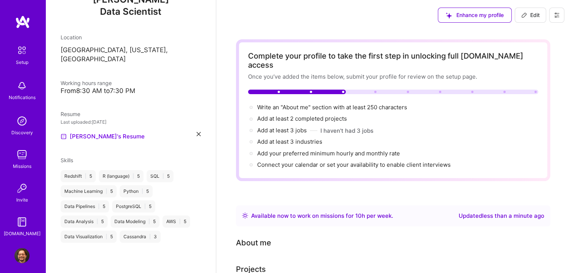
select select "US"
select select "Right Now"
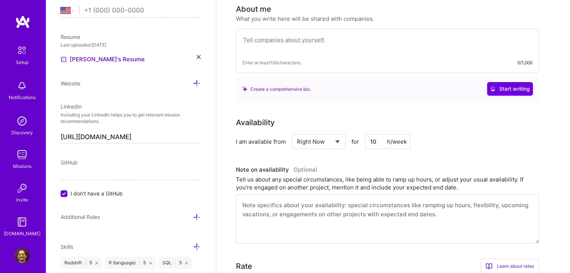
scroll to position [0, 0]
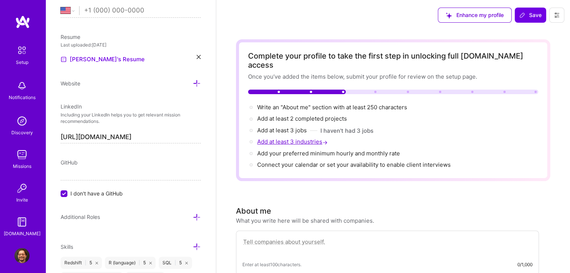
click at [282, 138] on span "Add at least 3 industries →" at bounding box center [293, 141] width 72 height 7
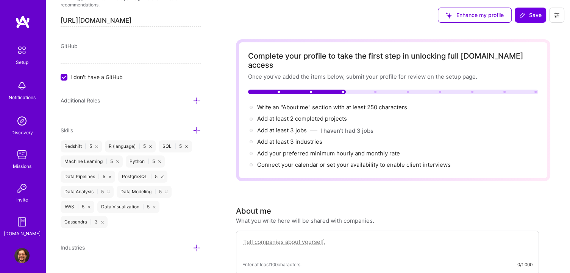
scroll to position [436, 0]
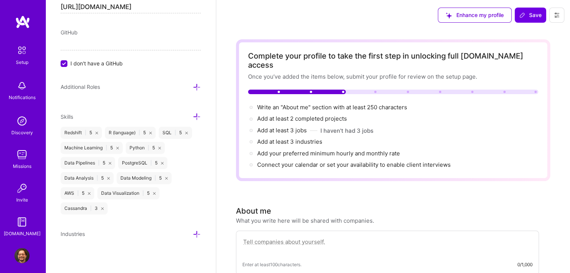
click at [193, 232] on icon at bounding box center [197, 235] width 8 height 8
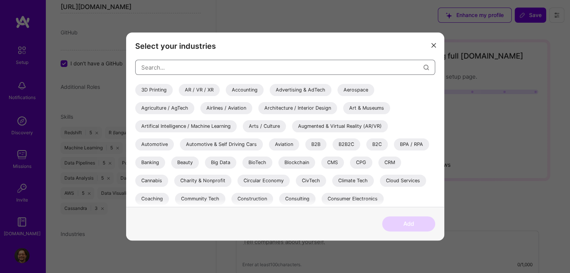
click at [156, 67] on input "modal" at bounding box center [282, 67] width 282 height 19
click at [312, 91] on div "Advertising & AdTech" at bounding box center [301, 90] width 62 height 12
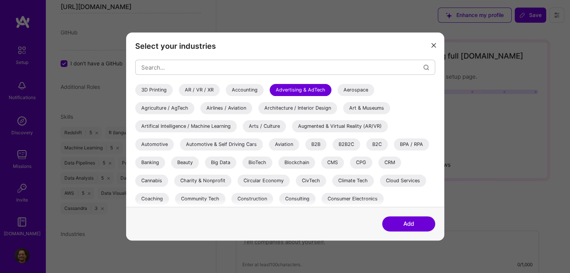
click at [273, 179] on div "Circular Economy" at bounding box center [263, 181] width 52 height 12
click at [290, 172] on div "3D Printing AR / VR / XR Accounting Advertising & AdTech Aerospace Agriculture …" at bounding box center [285, 273] width 300 height 379
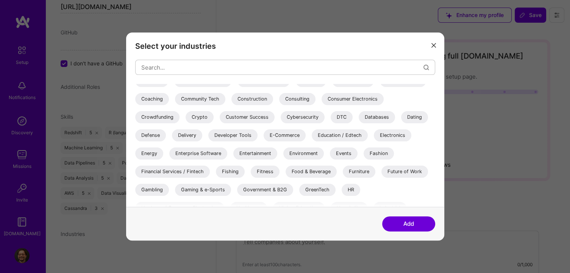
scroll to position [114, 0]
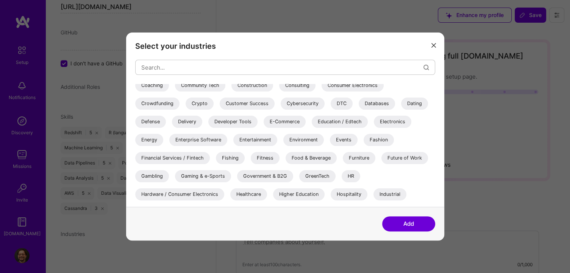
click at [297, 104] on div "Cybersecurity" at bounding box center [303, 104] width 44 height 12
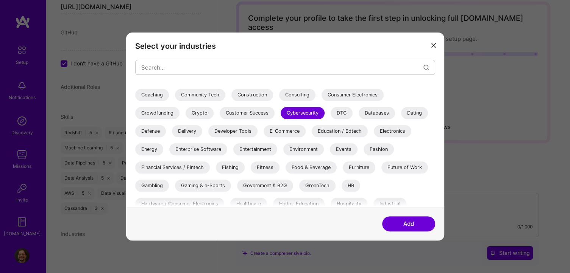
scroll to position [0, 0]
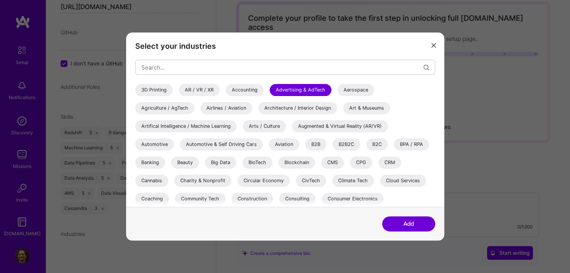
click at [172, 124] on div "Artifical Intelligence / Machine Learning" at bounding box center [185, 126] width 101 height 12
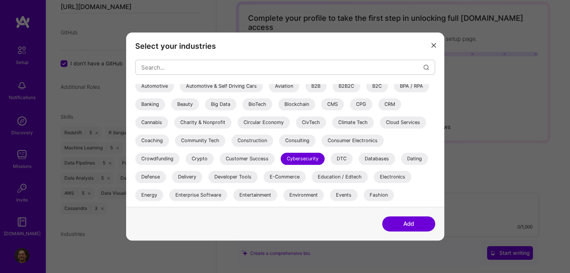
scroll to position [76, 0]
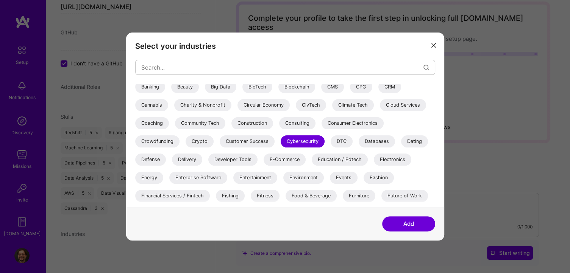
click at [300, 122] on div "Consulting" at bounding box center [297, 123] width 36 height 12
click at [329, 158] on div "Education / Edtech" at bounding box center [340, 160] width 56 height 12
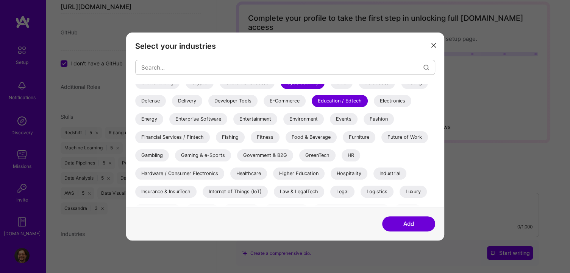
scroll to position [151, 0]
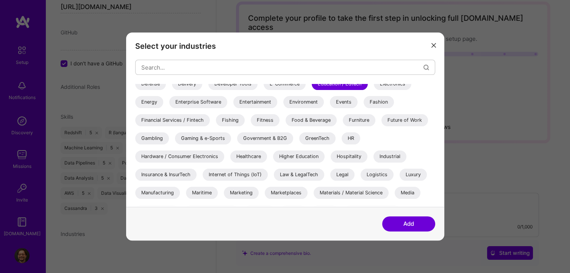
click at [249, 157] on div "Healthcare" at bounding box center [248, 157] width 37 height 12
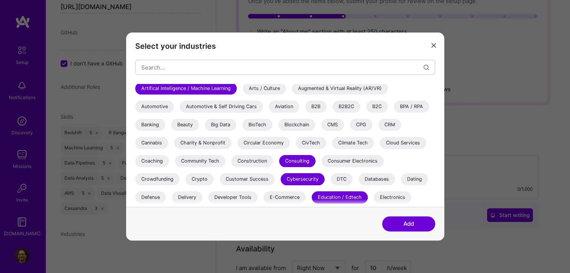
scroll to position [76, 0]
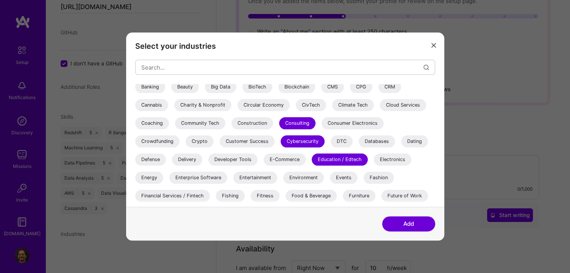
click at [183, 196] on div "Financial Services / Fintech" at bounding box center [172, 196] width 75 height 12
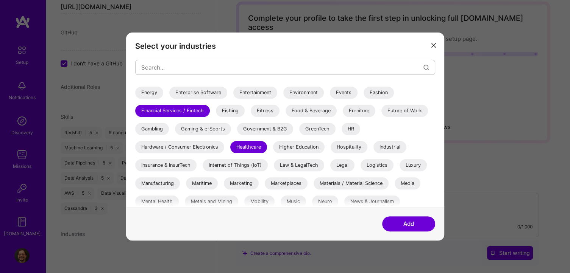
scroll to position [180, 0]
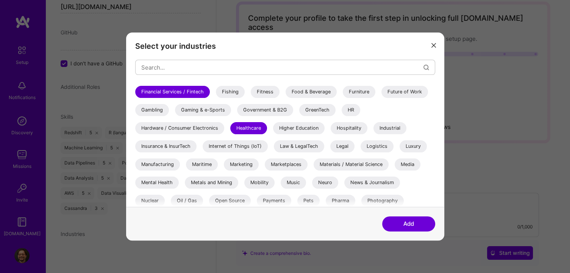
drag, startPoint x: 415, startPoint y: 227, endPoint x: 387, endPoint y: 223, distance: 27.6
click at [414, 227] on button "Add" at bounding box center [408, 224] width 53 height 15
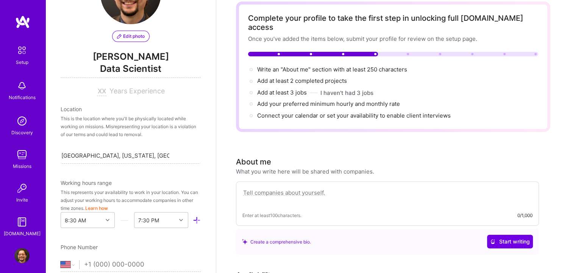
scroll to position [0, 0]
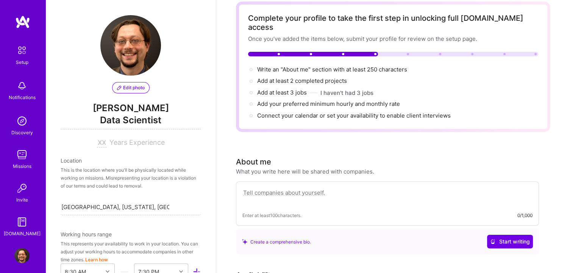
click at [112, 143] on span "Years Experience" at bounding box center [136, 143] width 55 height 8
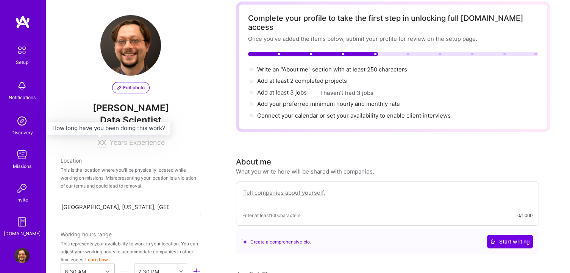
click at [99, 141] on input at bounding box center [101, 143] width 9 height 9
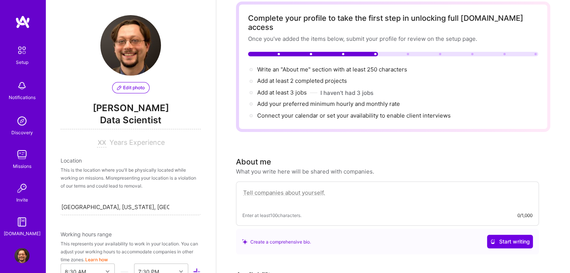
click at [97, 144] on input at bounding box center [101, 143] width 9 height 9
type input "10"
click at [192, 173] on div "This is the location where you'll be physically located while working on missio…" at bounding box center [131, 178] width 140 height 24
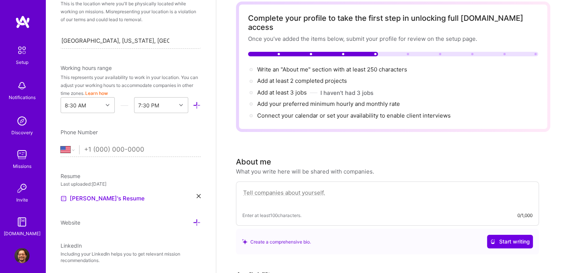
scroll to position [189, 0]
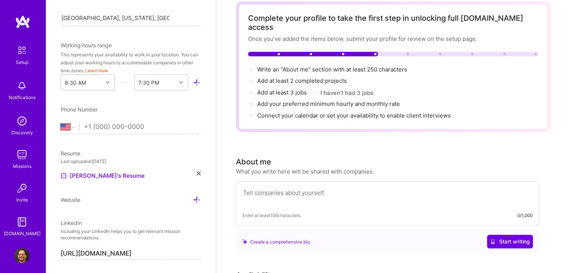
click at [105, 80] on div at bounding box center [109, 83] width 12 height 10
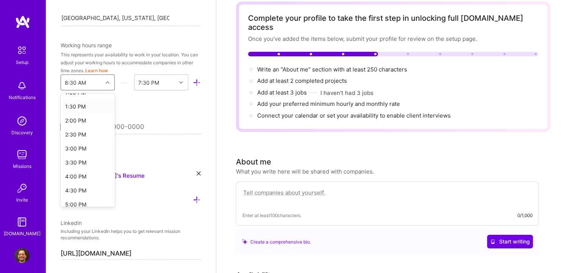
scroll to position [379, 0]
click at [73, 146] on div "3:00 PM" at bounding box center [88, 144] width 54 height 14
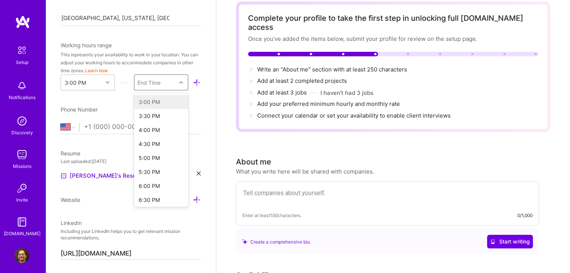
click at [176, 84] on div at bounding box center [182, 83] width 12 height 10
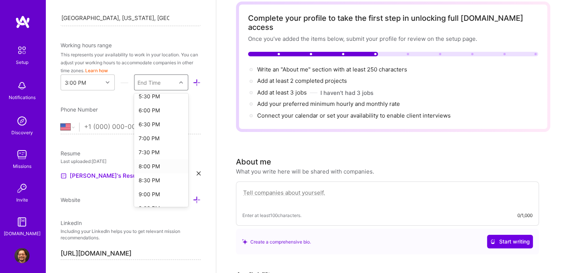
click at [144, 167] on div "8:00 PM" at bounding box center [161, 166] width 54 height 14
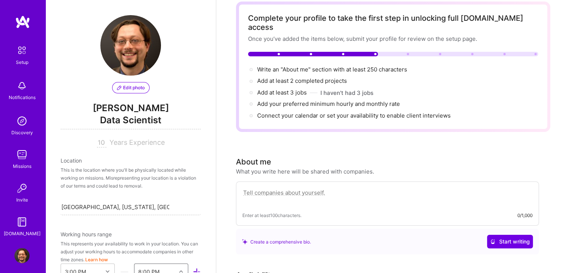
scroll to position [0, 0]
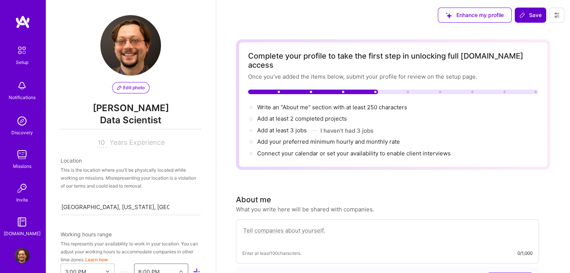
click at [531, 10] on button "Save" at bounding box center [530, 15] width 31 height 15
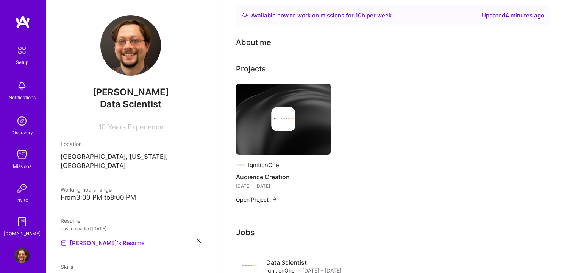
click at [16, 47] on img at bounding box center [22, 50] width 16 height 16
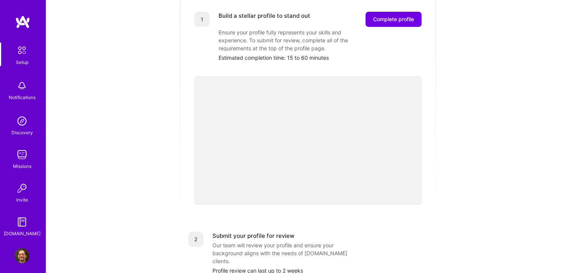
scroll to position [112, 0]
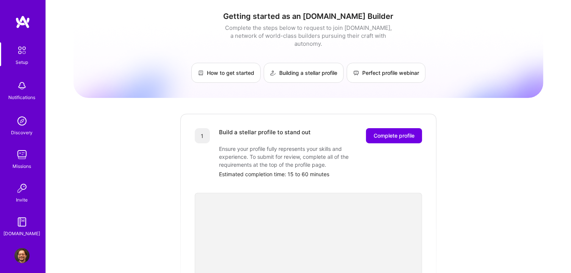
click at [19, 87] on img at bounding box center [21, 85] width 15 height 15
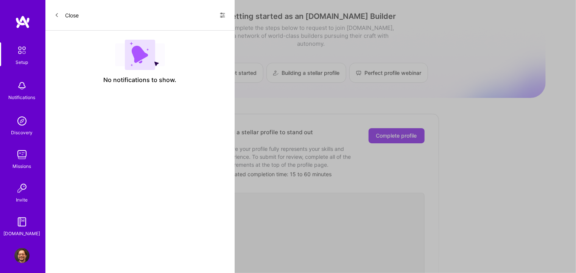
click at [66, 17] on button "Close" at bounding box center [67, 15] width 24 height 12
